Goal: Task Accomplishment & Management: Use online tool/utility

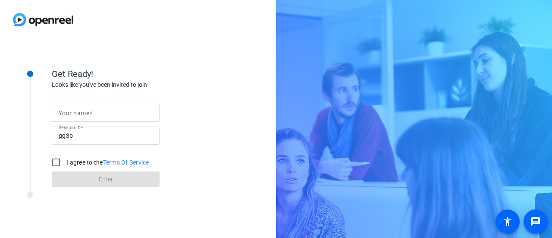
click at [87, 112] on mat-label "Your name" at bounding box center [74, 113] width 31 height 7
click at [87, 112] on input "Your name" at bounding box center [106, 112] width 94 height 10
type input "[PERSON_NAME]"
click at [54, 163] on input "I agree to the Terms Of Service" at bounding box center [55, 162] width 17 height 17
checkbox input "true"
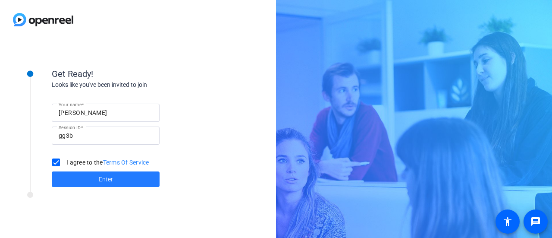
click at [85, 177] on span at bounding box center [106, 179] width 108 height 21
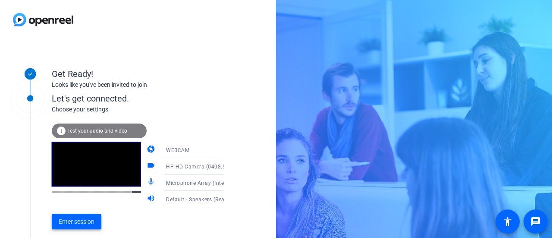
click at [78, 222] on span "Enter session" at bounding box center [77, 221] width 36 height 9
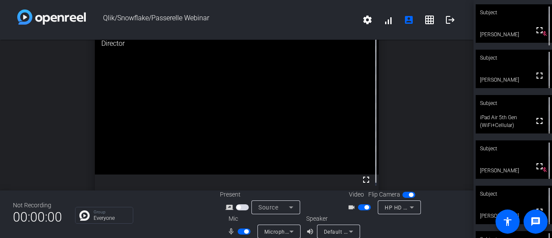
scroll to position [124, 0]
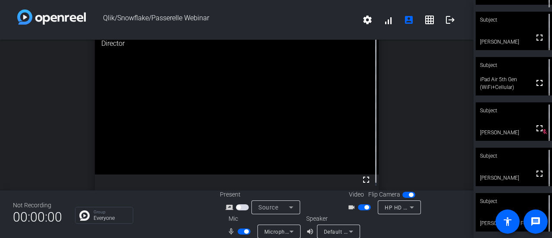
click at [238, 231] on span "button" at bounding box center [244, 231] width 13 height 6
click at [246, 231] on span "button" at bounding box center [244, 231] width 13 height 6
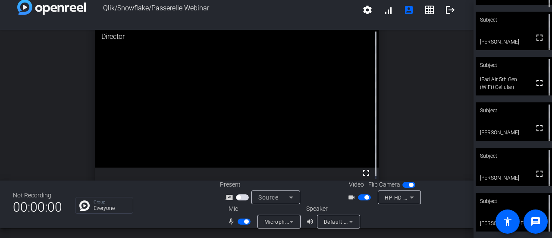
scroll to position [0, 0]
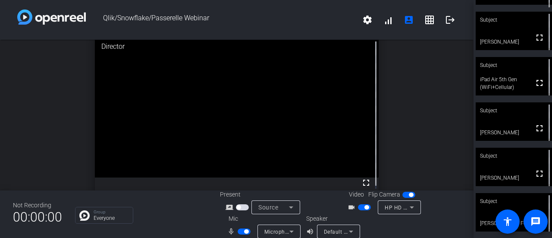
click at [22, 141] on div "open_in_new Director fullscreen" at bounding box center [236, 115] width 473 height 150
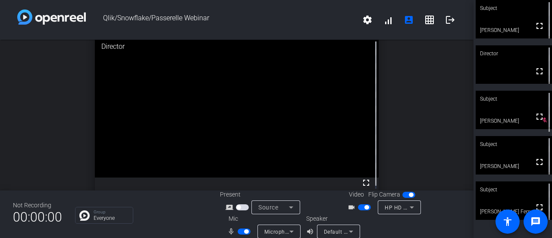
click at [35, 131] on div "open_in_new Director fullscreen" at bounding box center [236, 115] width 473 height 150
click at [24, 105] on div "open_in_new Director fullscreen" at bounding box center [236, 115] width 473 height 150
click at [416, 151] on div "open_in_new Director fullscreen" at bounding box center [236, 115] width 473 height 150
